Goal: Task Accomplishment & Management: Manage account settings

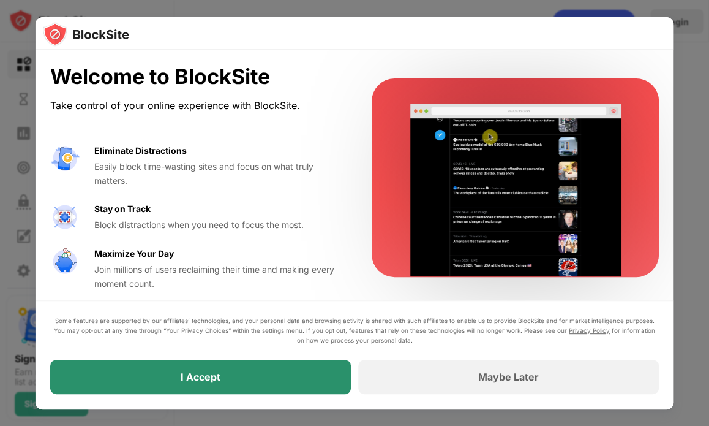
click at [255, 386] on div "I Accept" at bounding box center [200, 377] width 301 height 34
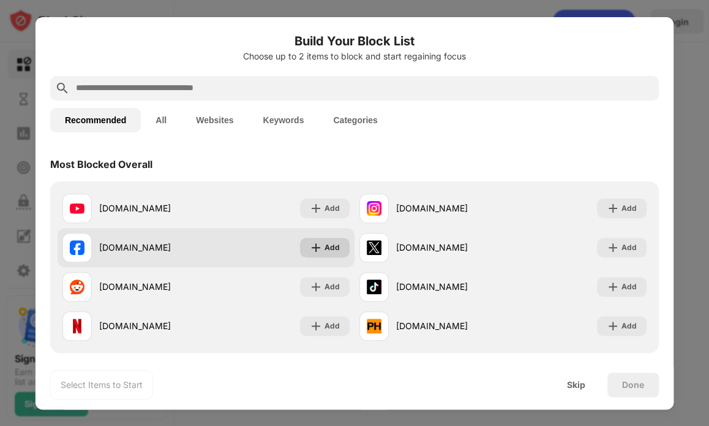
click at [330, 248] on div "Add" at bounding box center [332, 247] width 15 height 12
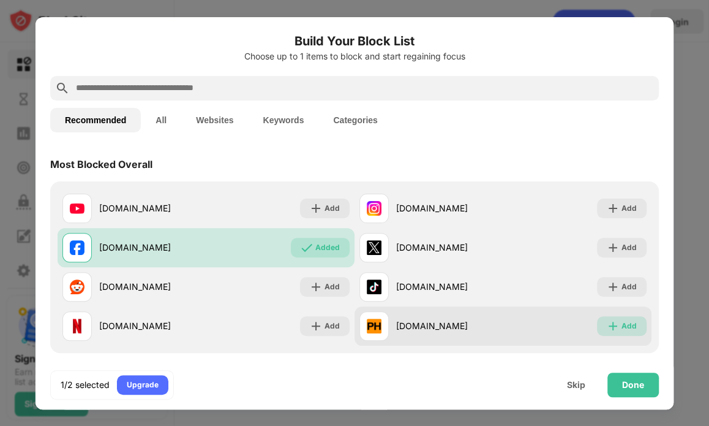
click at [610, 323] on img at bounding box center [613, 326] width 12 height 12
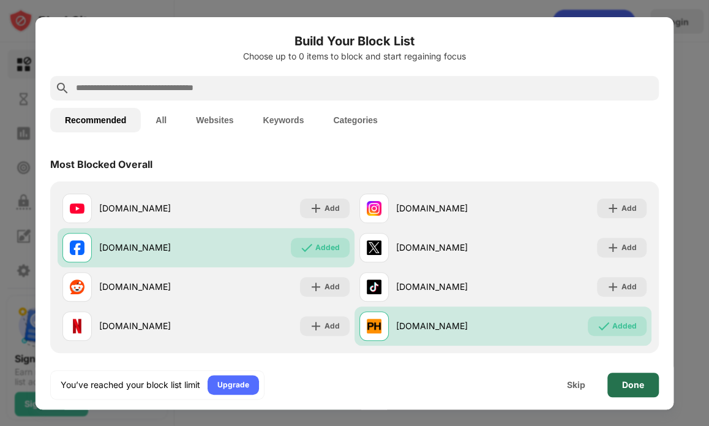
click at [623, 389] on div "Done" at bounding box center [633, 385] width 22 height 10
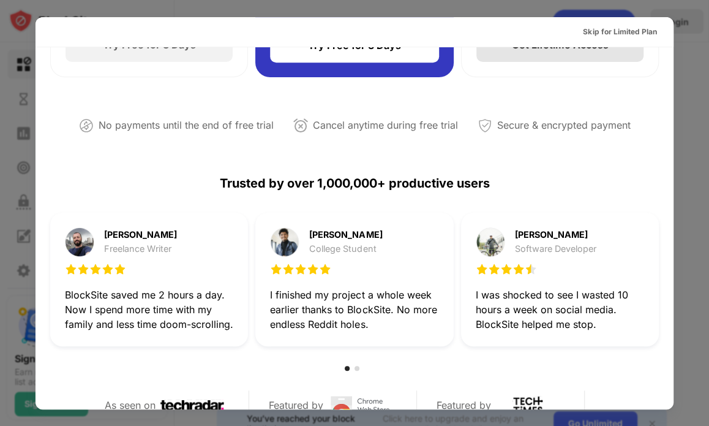
scroll to position [220, 0]
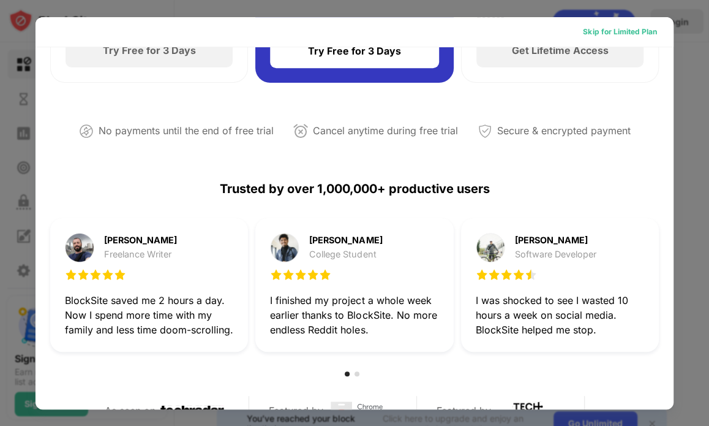
click at [628, 34] on div "Skip for Limited Plan" at bounding box center [619, 32] width 73 height 12
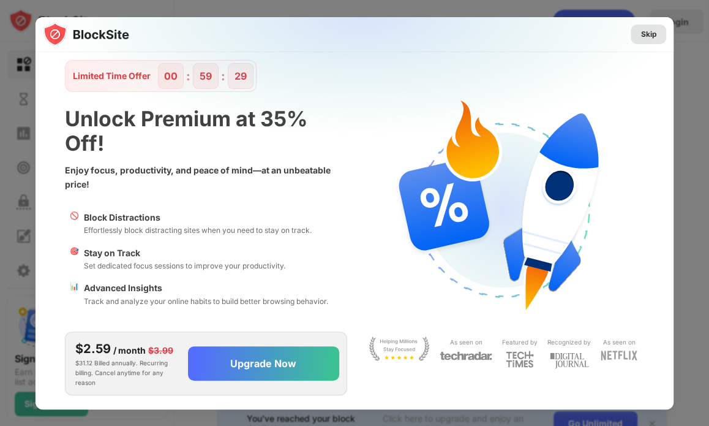
click at [641, 37] on div "Skip" at bounding box center [649, 34] width 16 height 12
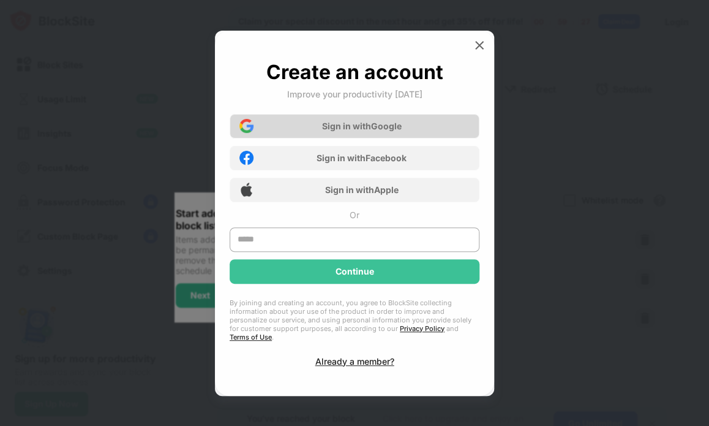
click at [356, 131] on div "Sign in with Google" at bounding box center [362, 126] width 80 height 10
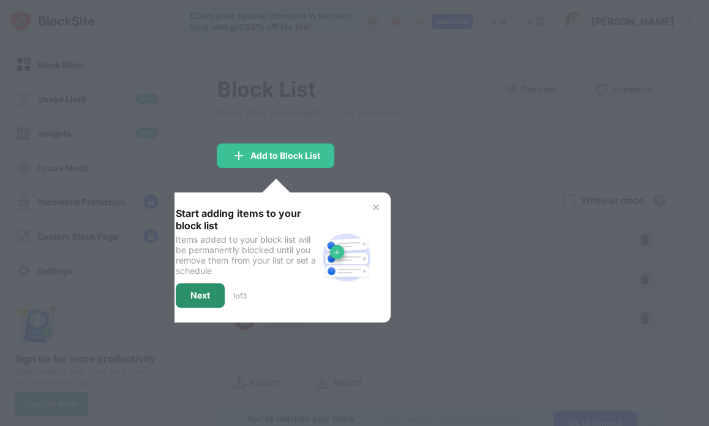
click at [186, 297] on div "Next" at bounding box center [200, 295] width 49 height 24
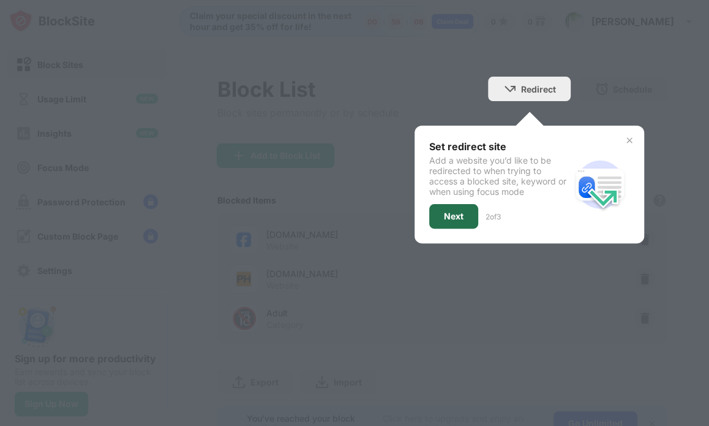
click at [455, 216] on div "Next" at bounding box center [453, 216] width 49 height 24
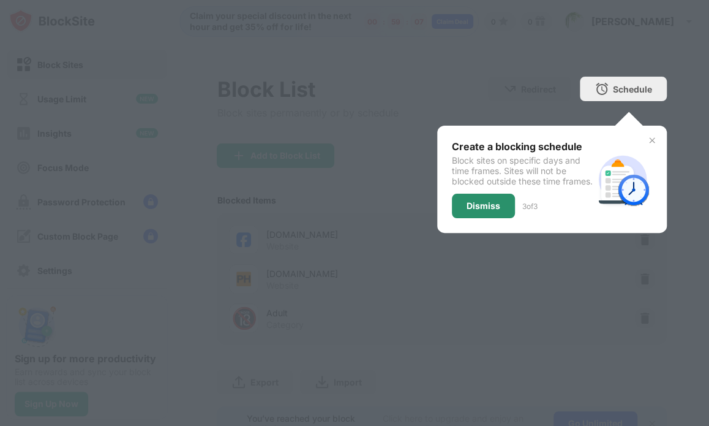
click at [477, 211] on div "Dismiss" at bounding box center [484, 206] width 34 height 10
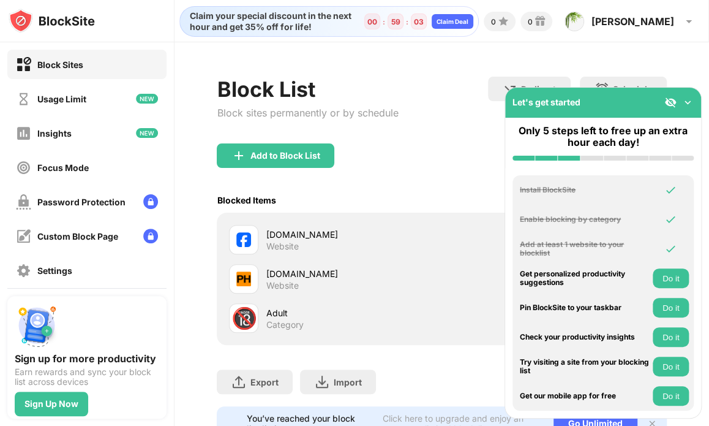
click at [58, 64] on div "Block Sites" at bounding box center [60, 64] width 46 height 10
click at [70, 61] on div "Block Sites" at bounding box center [60, 64] width 46 height 10
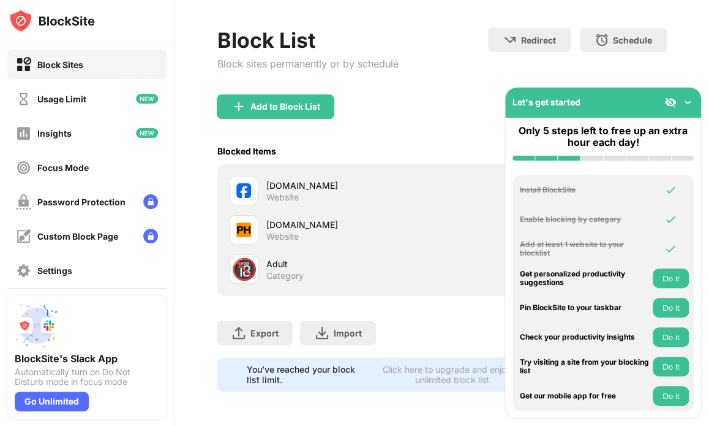
scroll to position [57, 0]
click at [288, 192] on div "Website" at bounding box center [282, 197] width 32 height 11
click at [282, 102] on div "Add to Block List" at bounding box center [285, 107] width 70 height 10
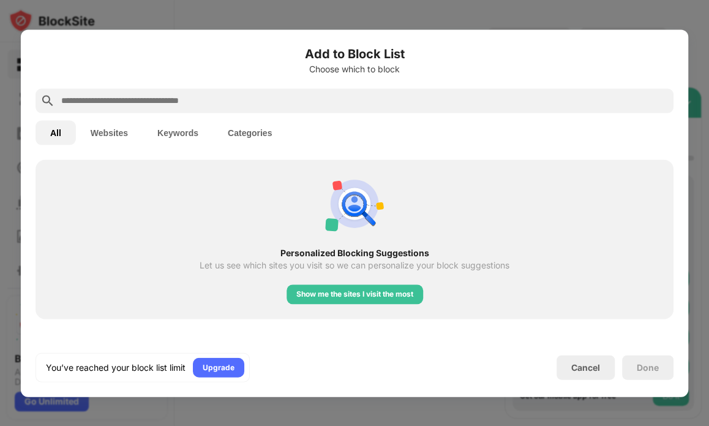
scroll to position [490, 0]
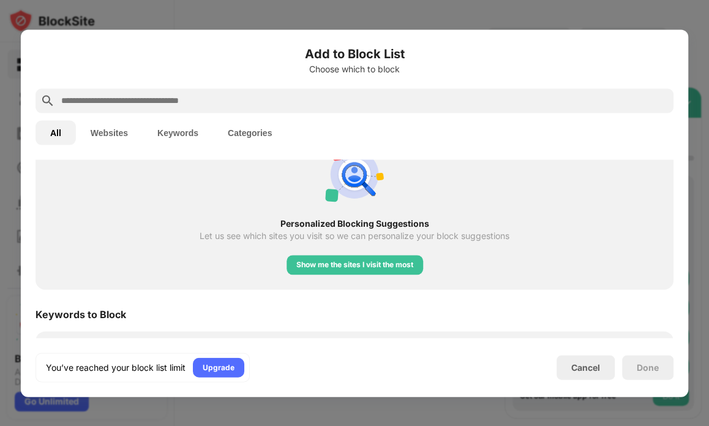
click at [116, 137] on button "Websites" at bounding box center [109, 132] width 67 height 24
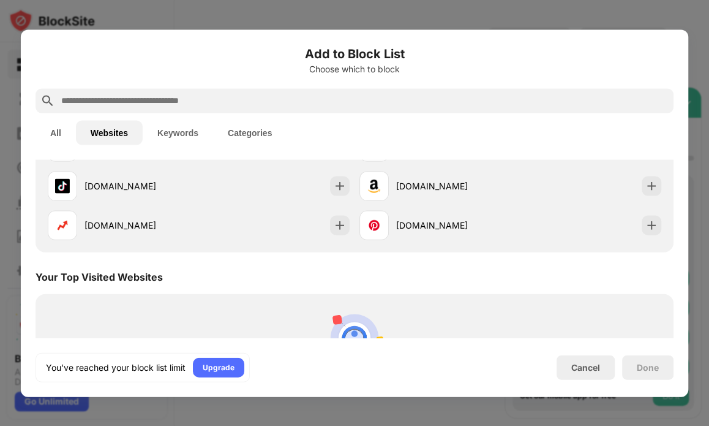
scroll to position [267, 0]
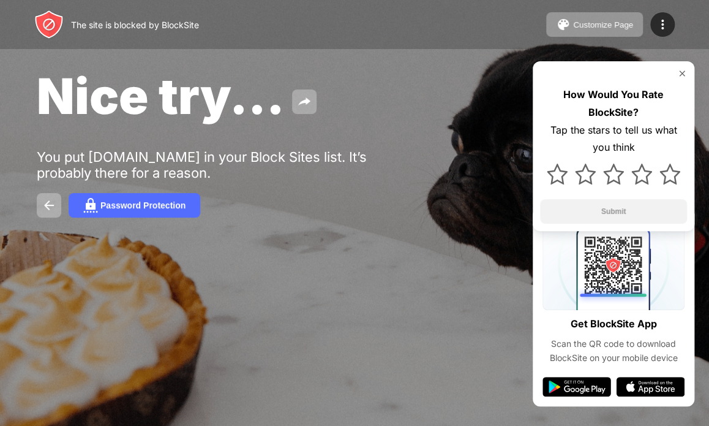
click at [679, 70] on img at bounding box center [682, 74] width 10 height 10
